Goal: Task Accomplishment & Management: Manage account settings

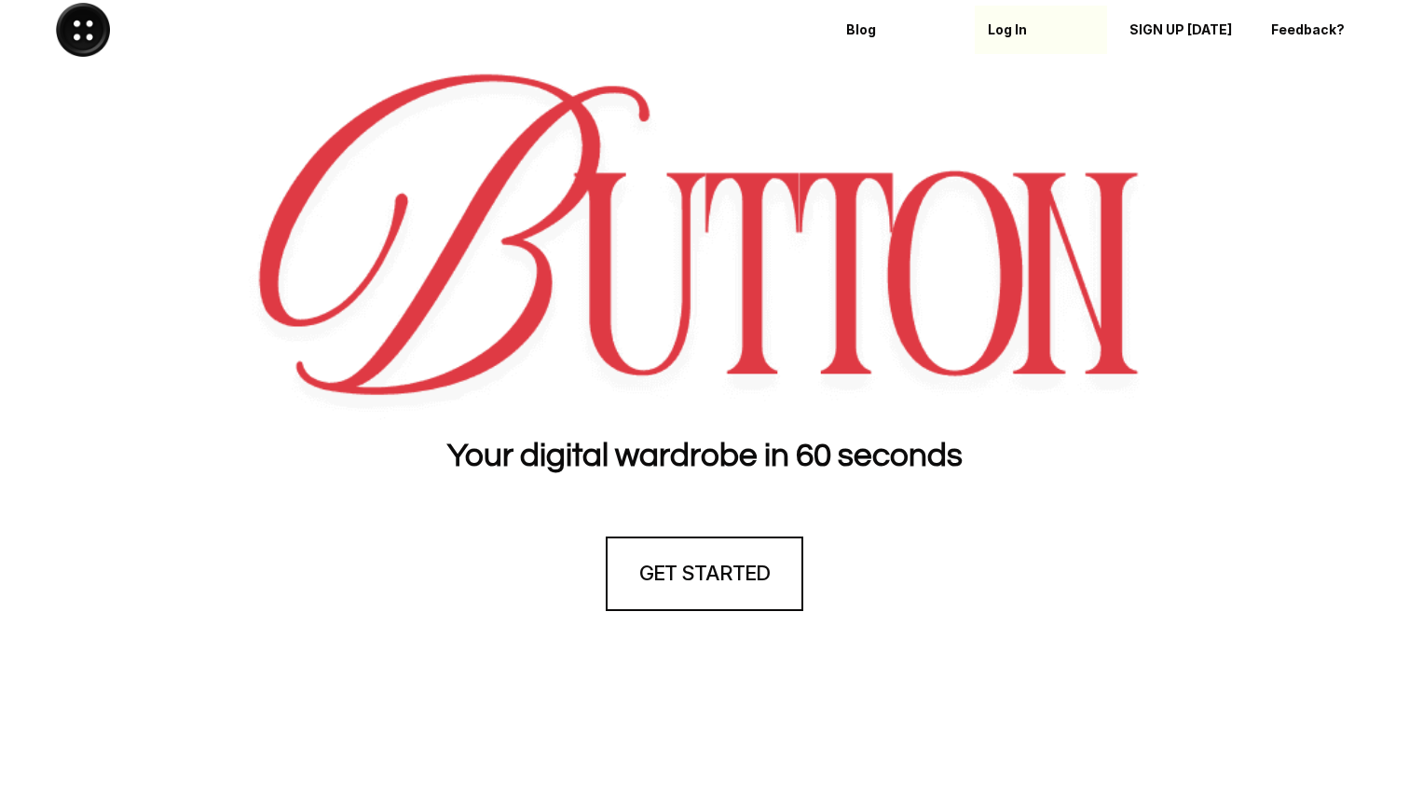
click at [1015, 29] on p "Log In" at bounding box center [1041, 30] width 106 height 16
